Goal: Navigation & Orientation: Find specific page/section

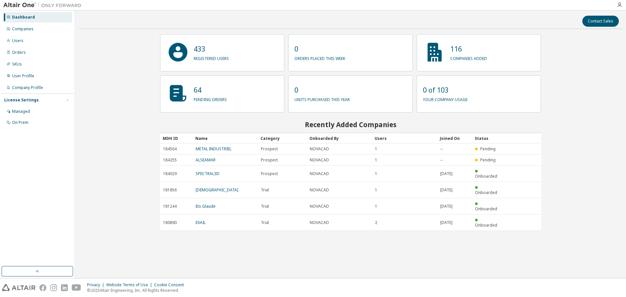
click at [15, 6] on img at bounding box center [44, 5] width 82 height 7
click at [619, 4] on icon "button" at bounding box center [619, 4] width 5 height 5
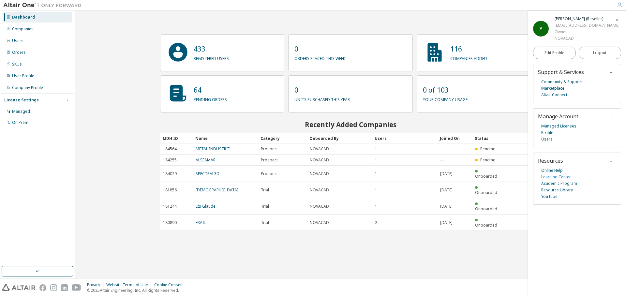
click at [562, 177] on link "Learning Center" at bounding box center [556, 177] width 30 height 7
